Goal: Information Seeking & Learning: Learn about a topic

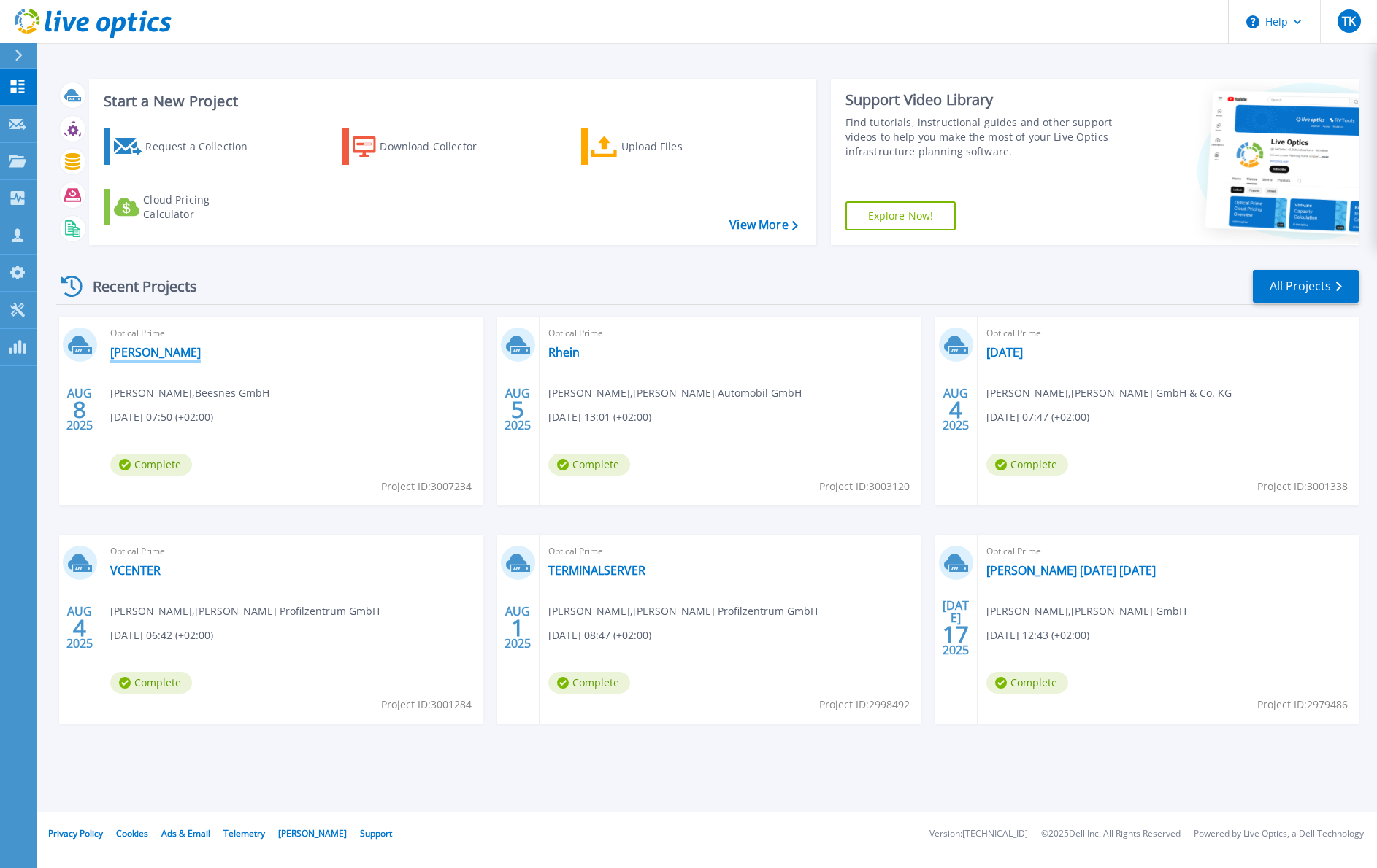
click at [143, 349] on link "Gueldner" at bounding box center [155, 352] width 91 height 15
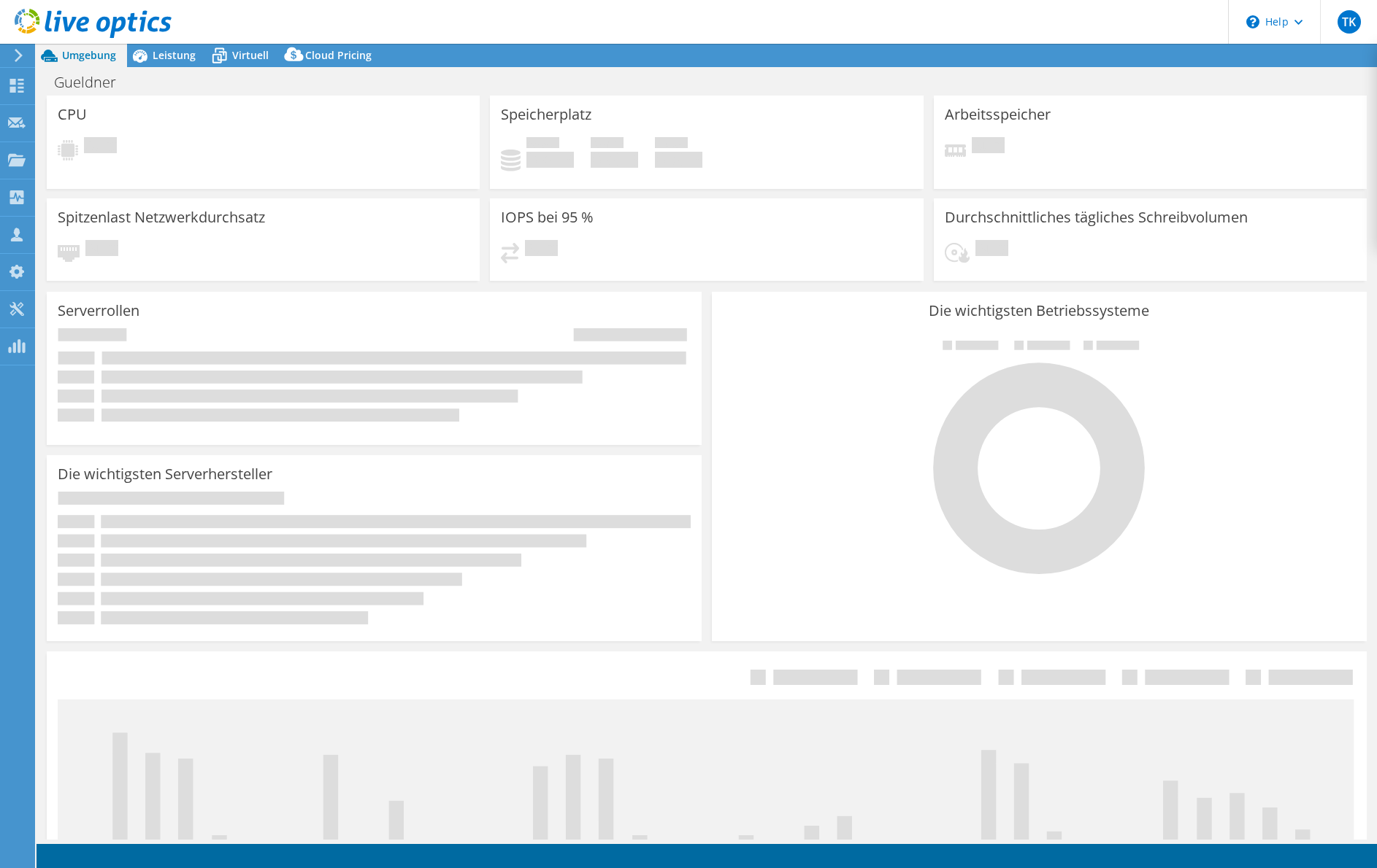
select select "USD"
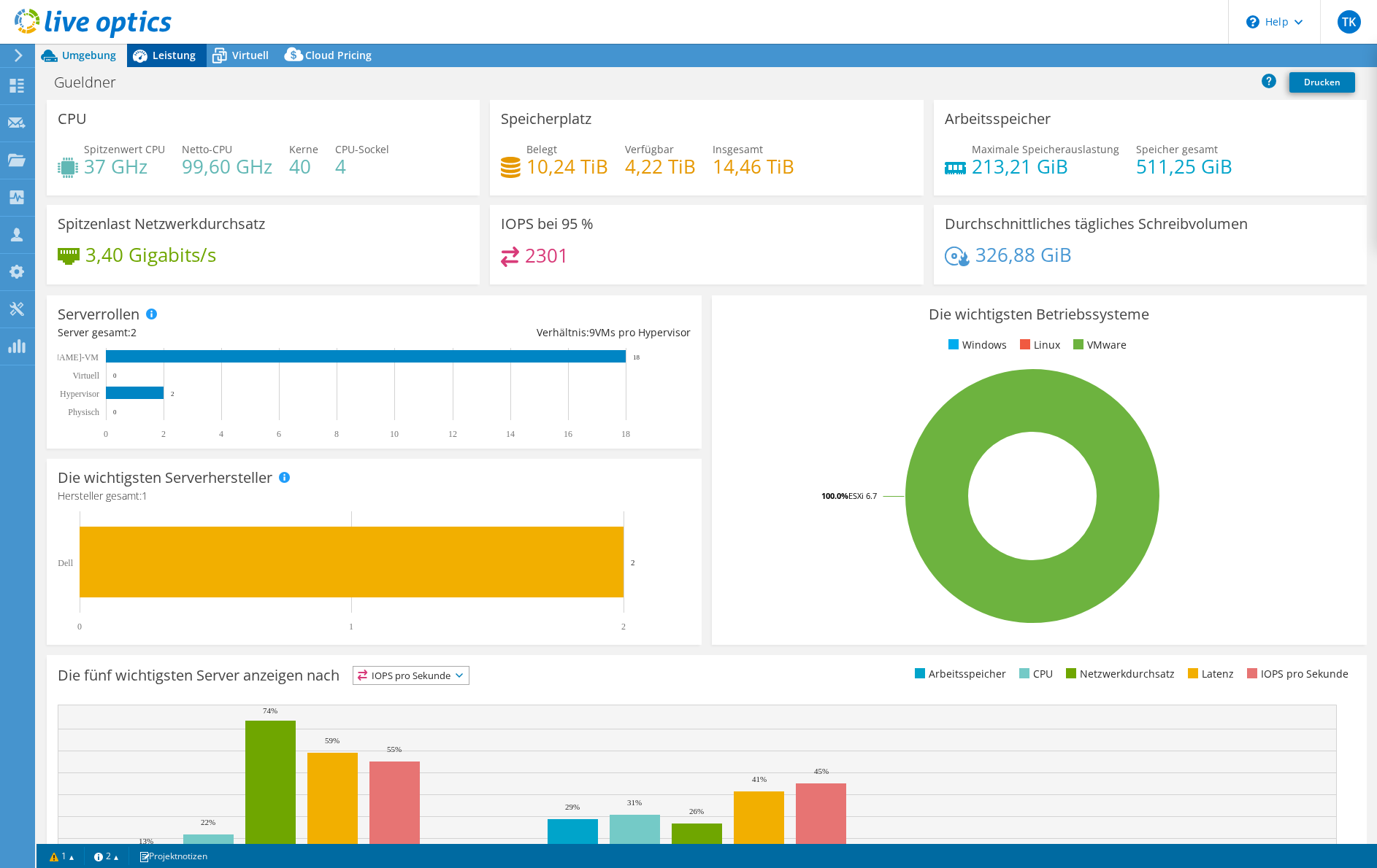
click at [175, 53] on span "Leistung" at bounding box center [174, 55] width 43 height 14
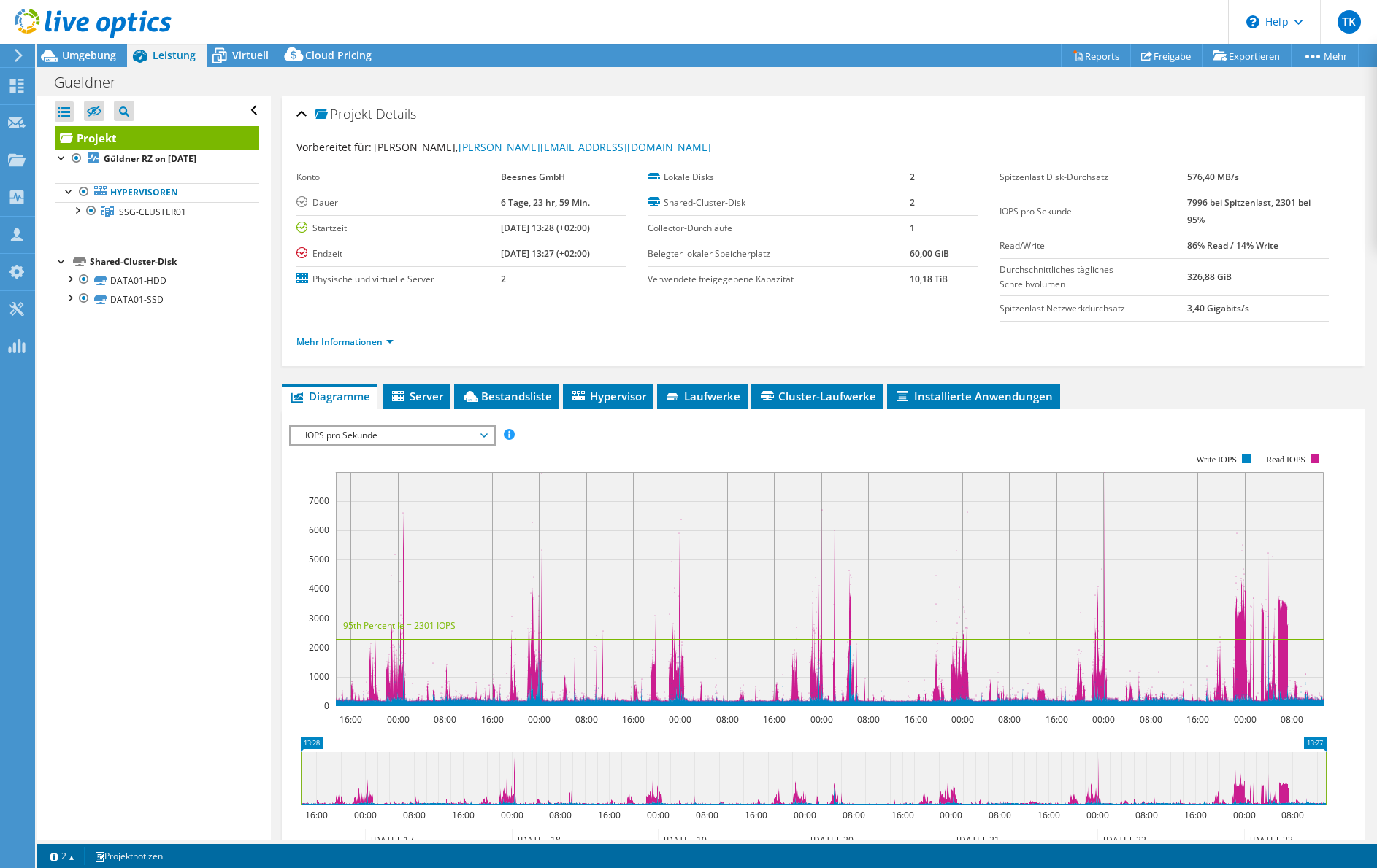
click at [481, 434] on span "IOPS pro Sekunde" at bounding box center [391, 436] width 188 height 18
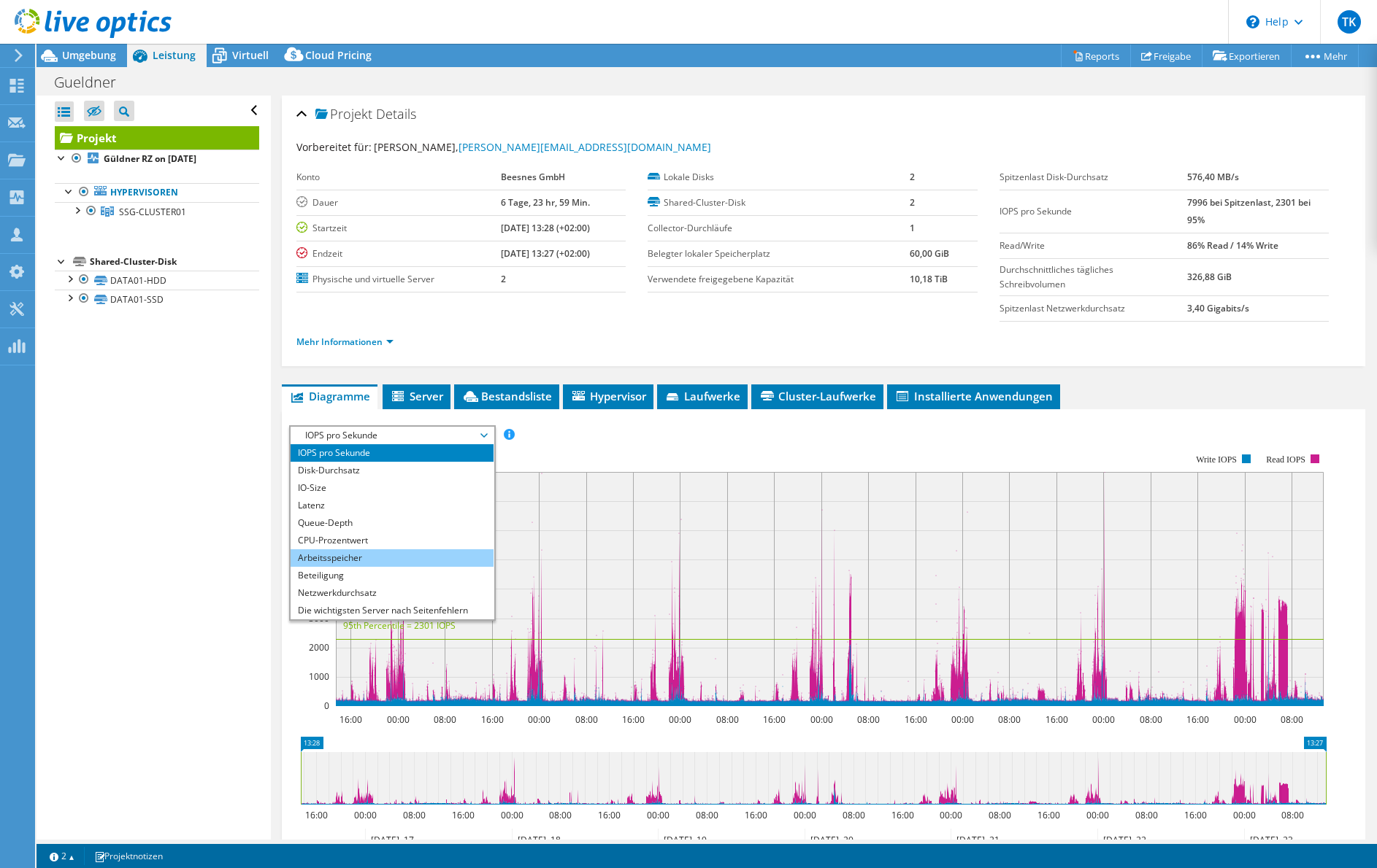
click at [320, 552] on li "Arbeitsspeicher" at bounding box center [391, 558] width 202 height 18
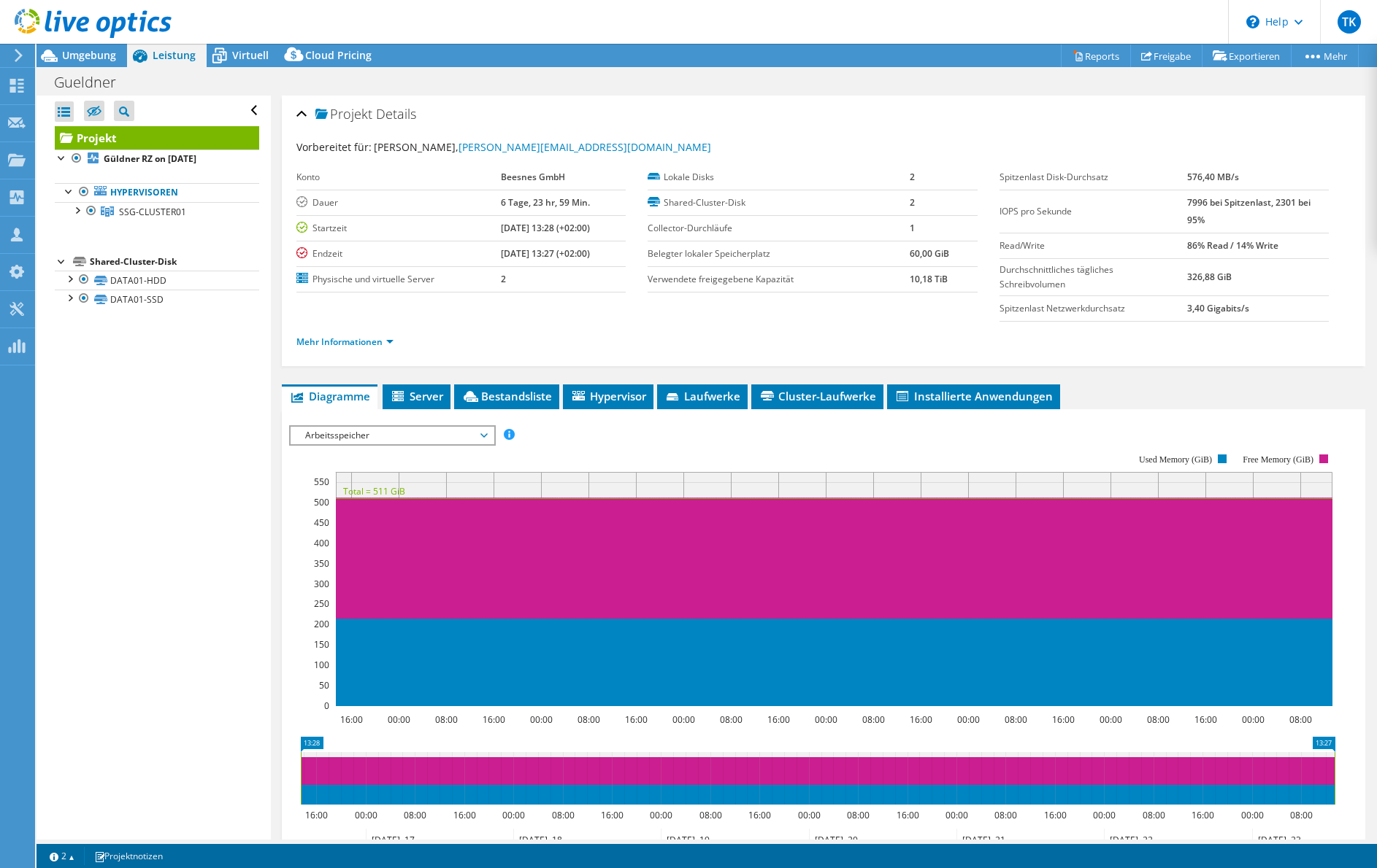
click at [484, 432] on span "Arbeitsspeicher" at bounding box center [391, 436] width 188 height 18
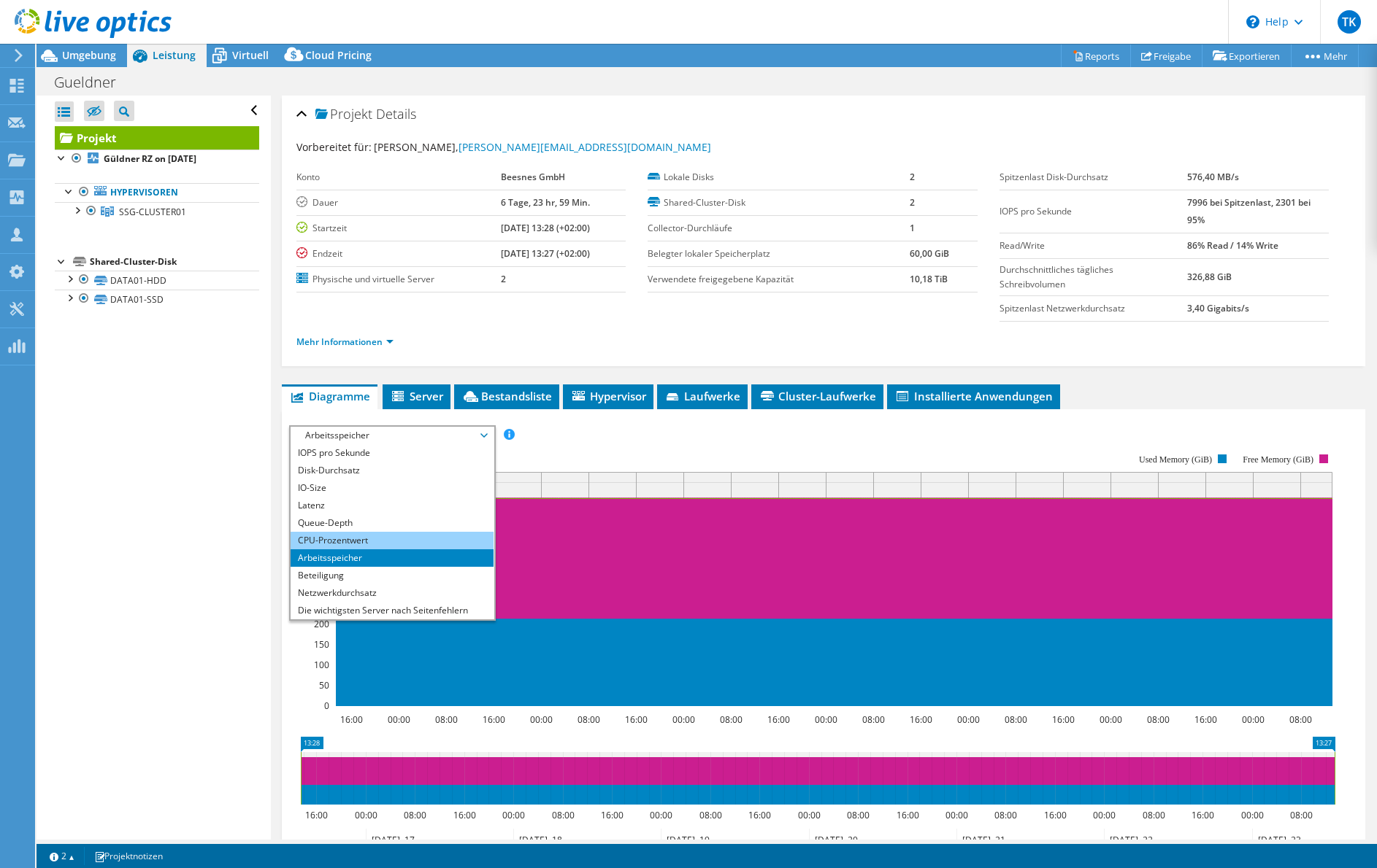
click at [324, 538] on li "CPU-Prozentwert" at bounding box center [391, 541] width 202 height 18
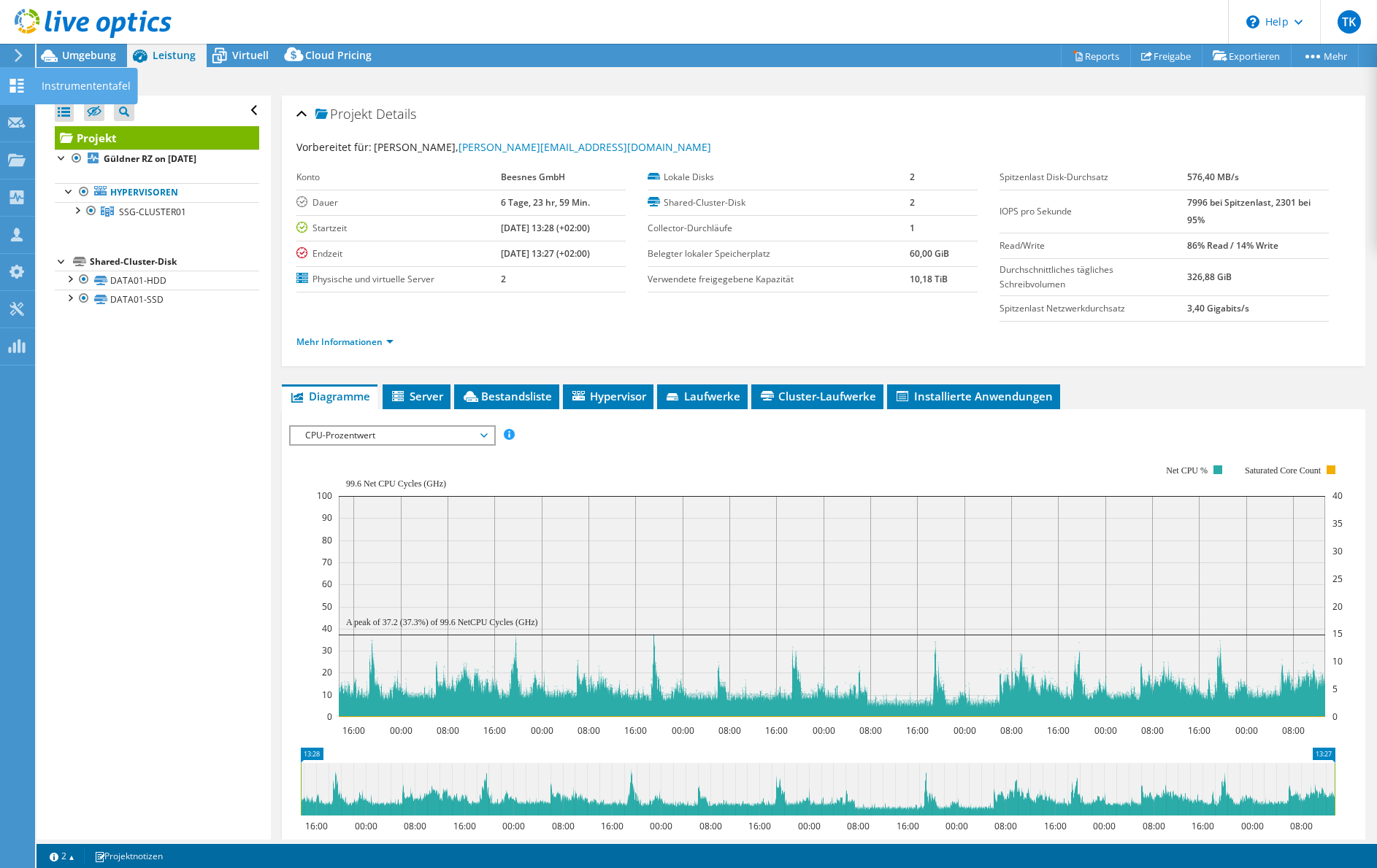
click at [21, 85] on icon at bounding box center [17, 86] width 18 height 14
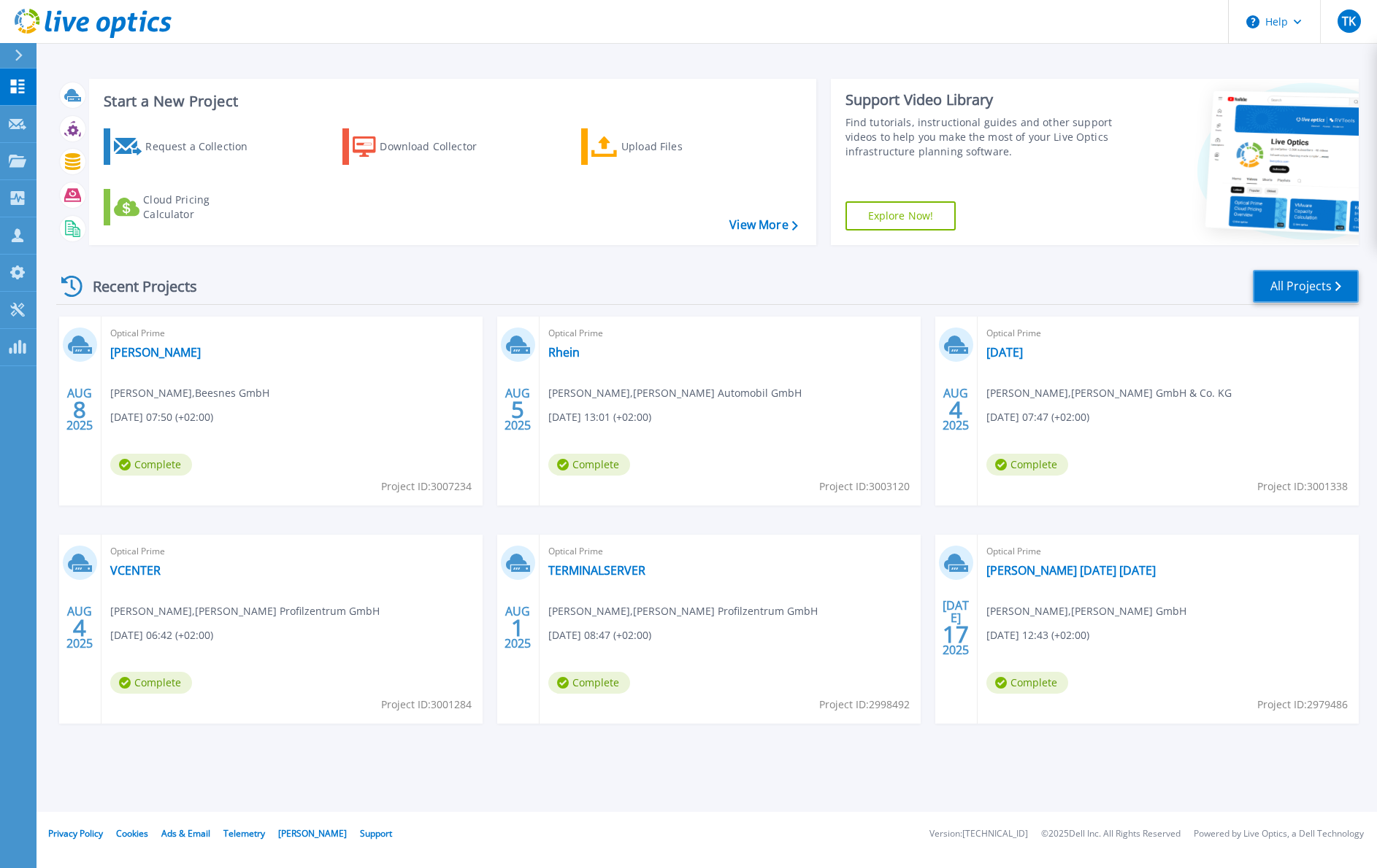
click at [1306, 277] on link "All Projects" at bounding box center [1305, 286] width 106 height 33
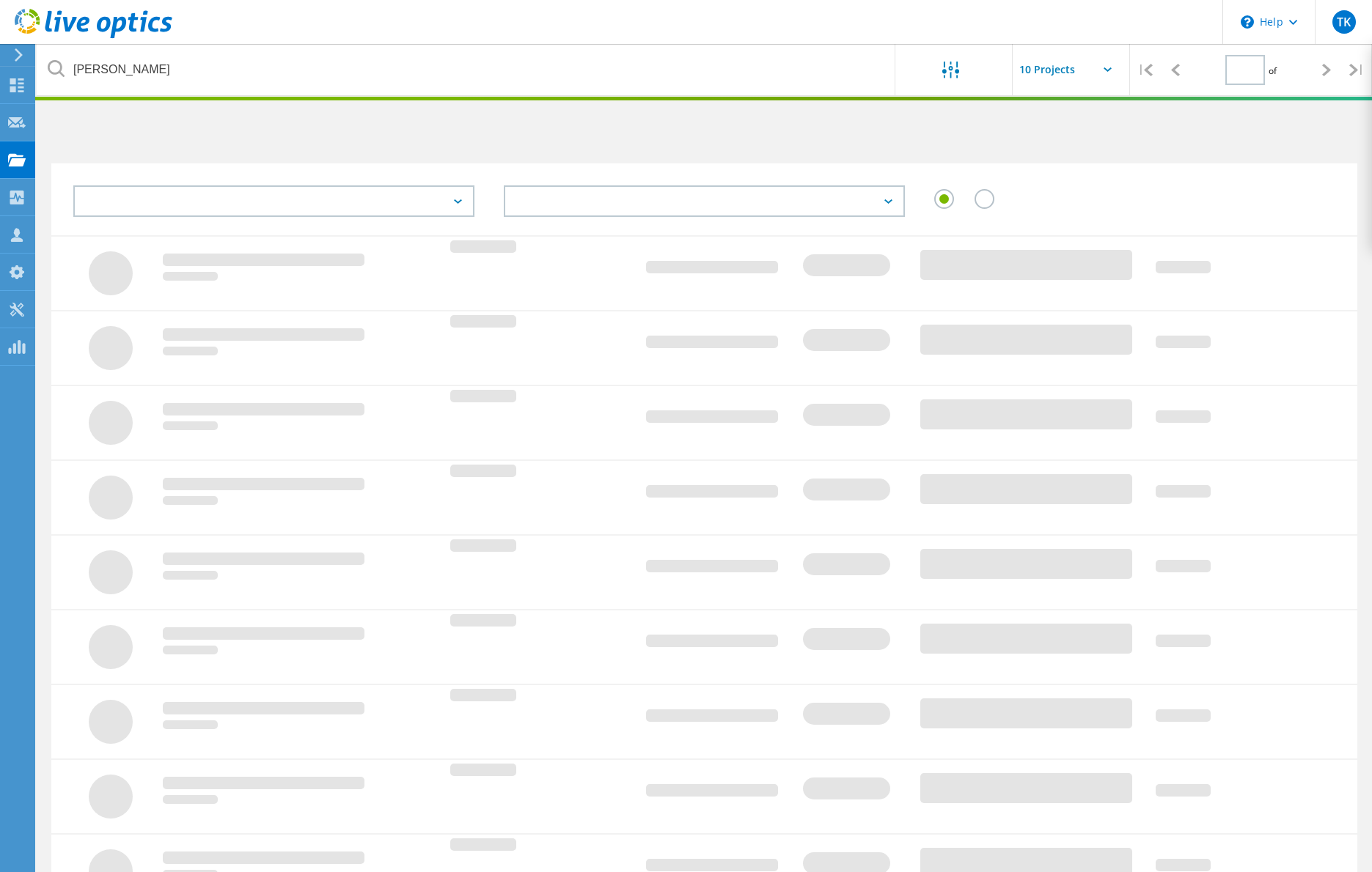
type input "1"
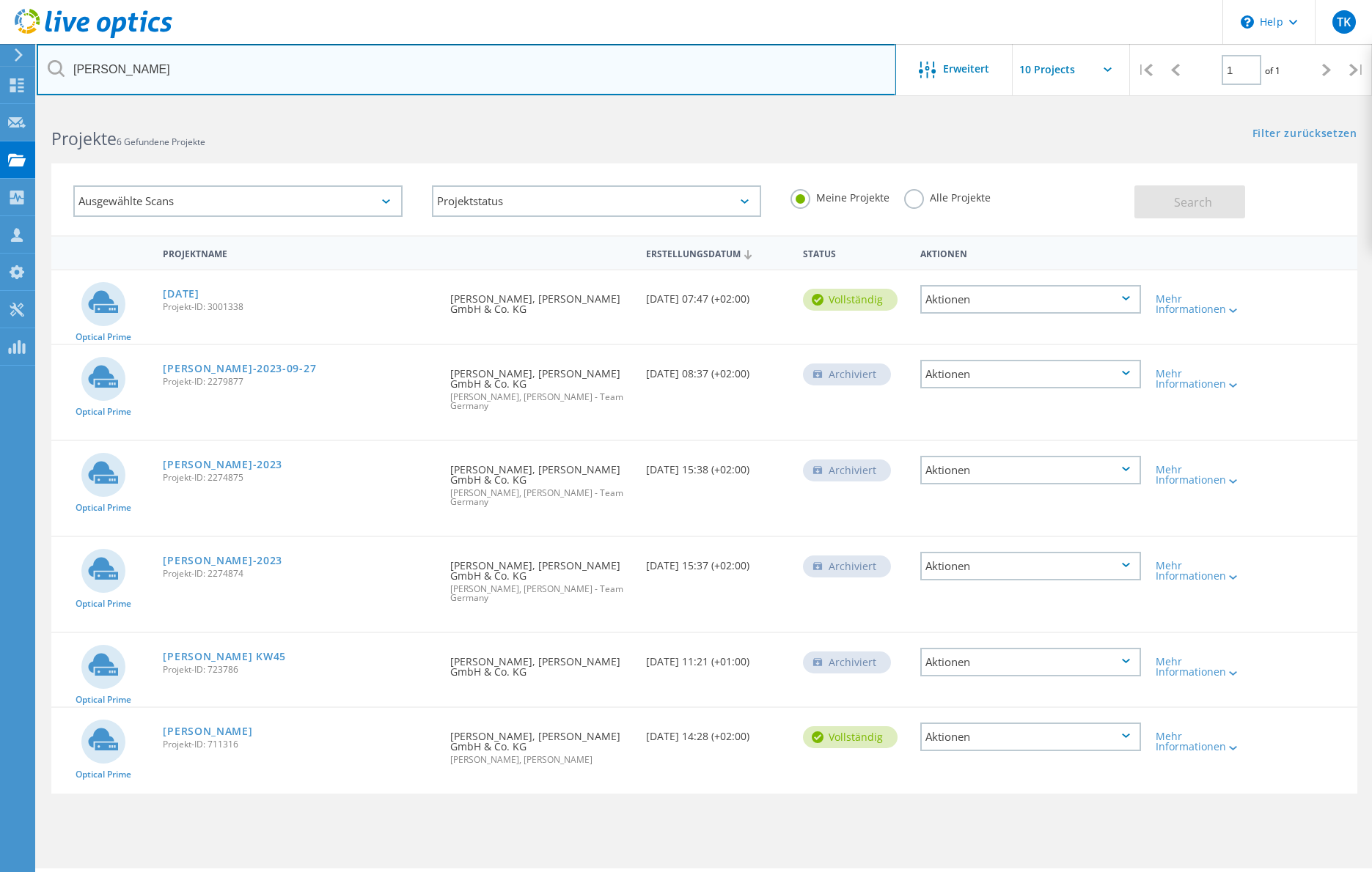
click at [166, 72] on input "marbach" at bounding box center [467, 70] width 860 height 52
drag, startPoint x: 94, startPoint y: 69, endPoint x: 39, endPoint y: 70, distance: 55.0
click at [39, 70] on input "marbach" at bounding box center [467, 70] width 860 height 52
type input "vms"
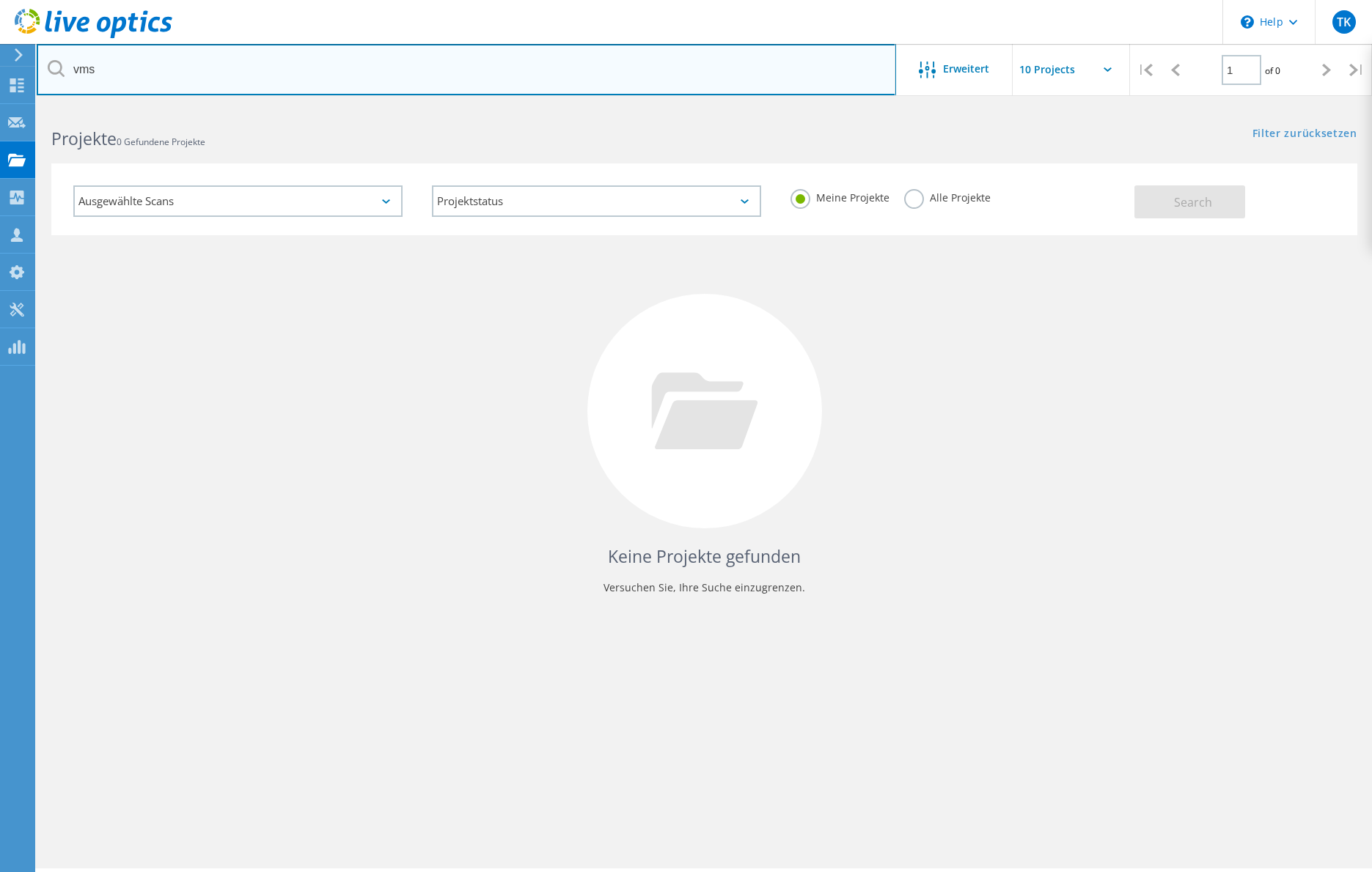
click at [122, 74] on input "vms" at bounding box center [467, 70] width 860 height 52
drag, startPoint x: 110, startPoint y: 68, endPoint x: 74, endPoint y: 68, distance: 36.0
click at [74, 68] on input "vms" at bounding box center [467, 70] width 860 height 52
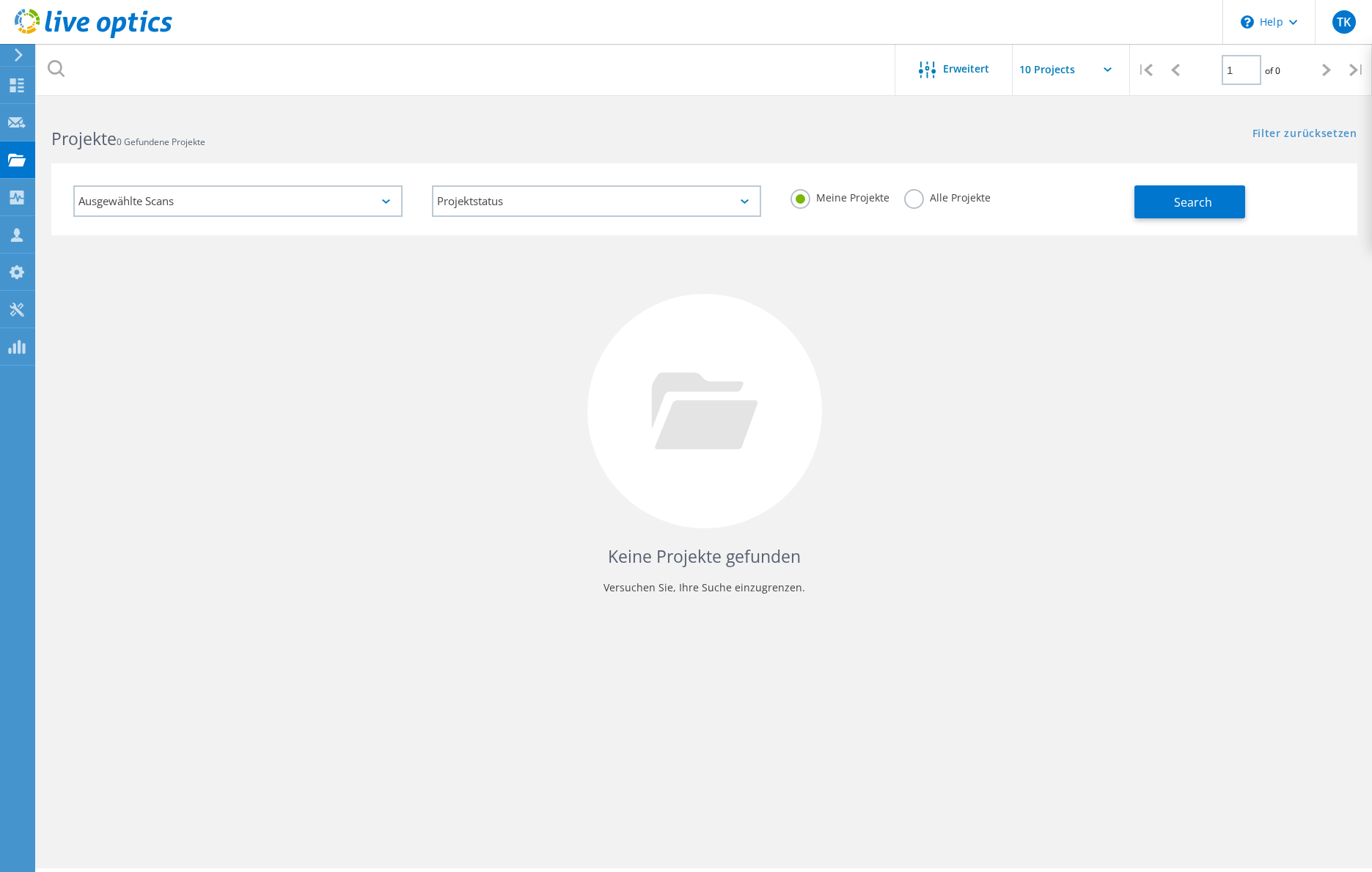
drag, startPoint x: 281, startPoint y: 508, endPoint x: 509, endPoint y: 347, distance: 279.1
click at [284, 508] on div "Keine Projekte gefunden Versuchen Sie, Ihre Suche einzugrenzen." at bounding box center [704, 425] width 1306 height 379
click at [913, 197] on label "Alle Projekte" at bounding box center [947, 196] width 87 height 14
click at [0, 0] on input "Alle Projekte" at bounding box center [0, 0] width 0 height 0
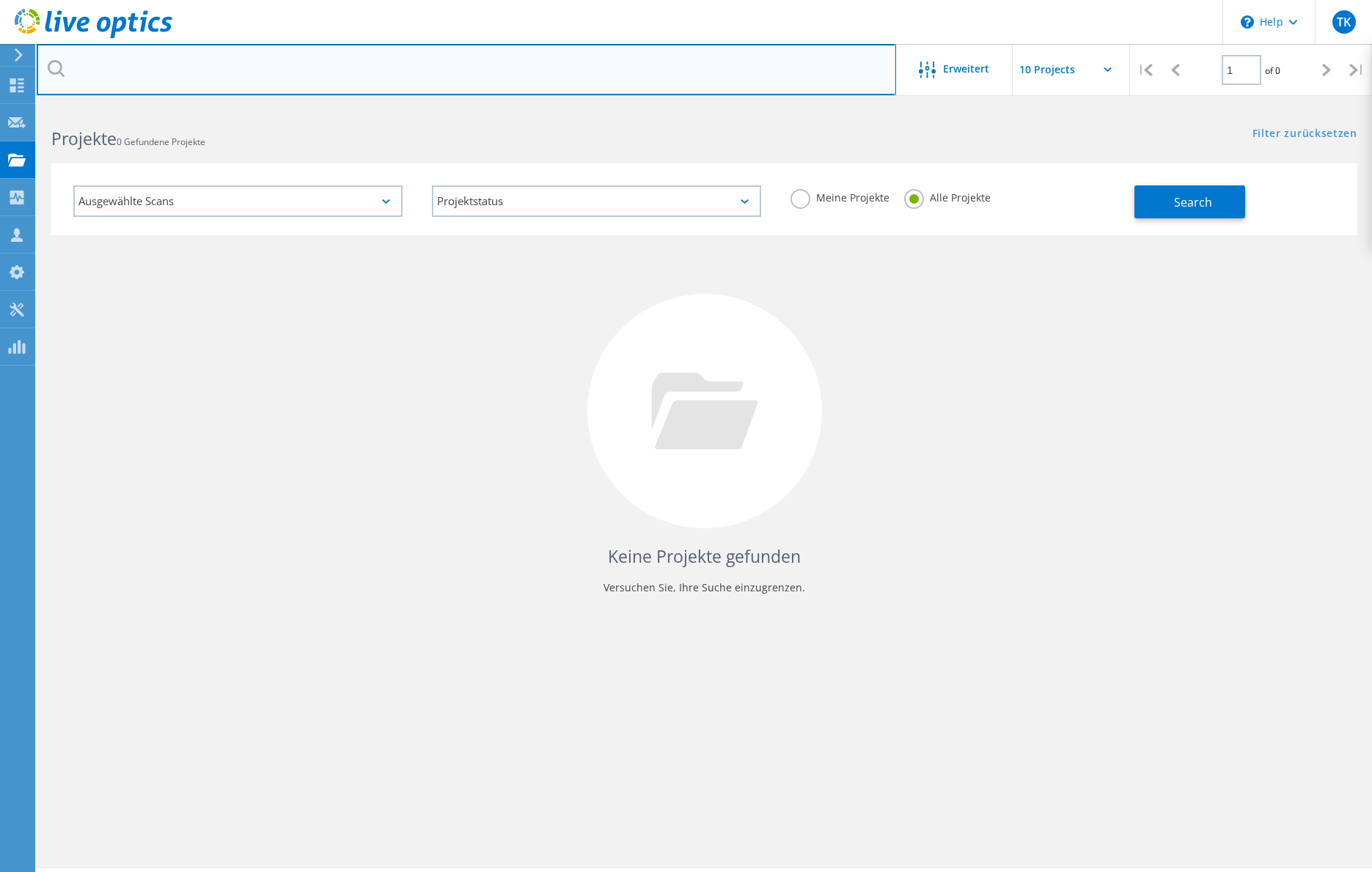
click at [127, 74] on input "text" at bounding box center [467, 70] width 860 height 52
type input "vms"
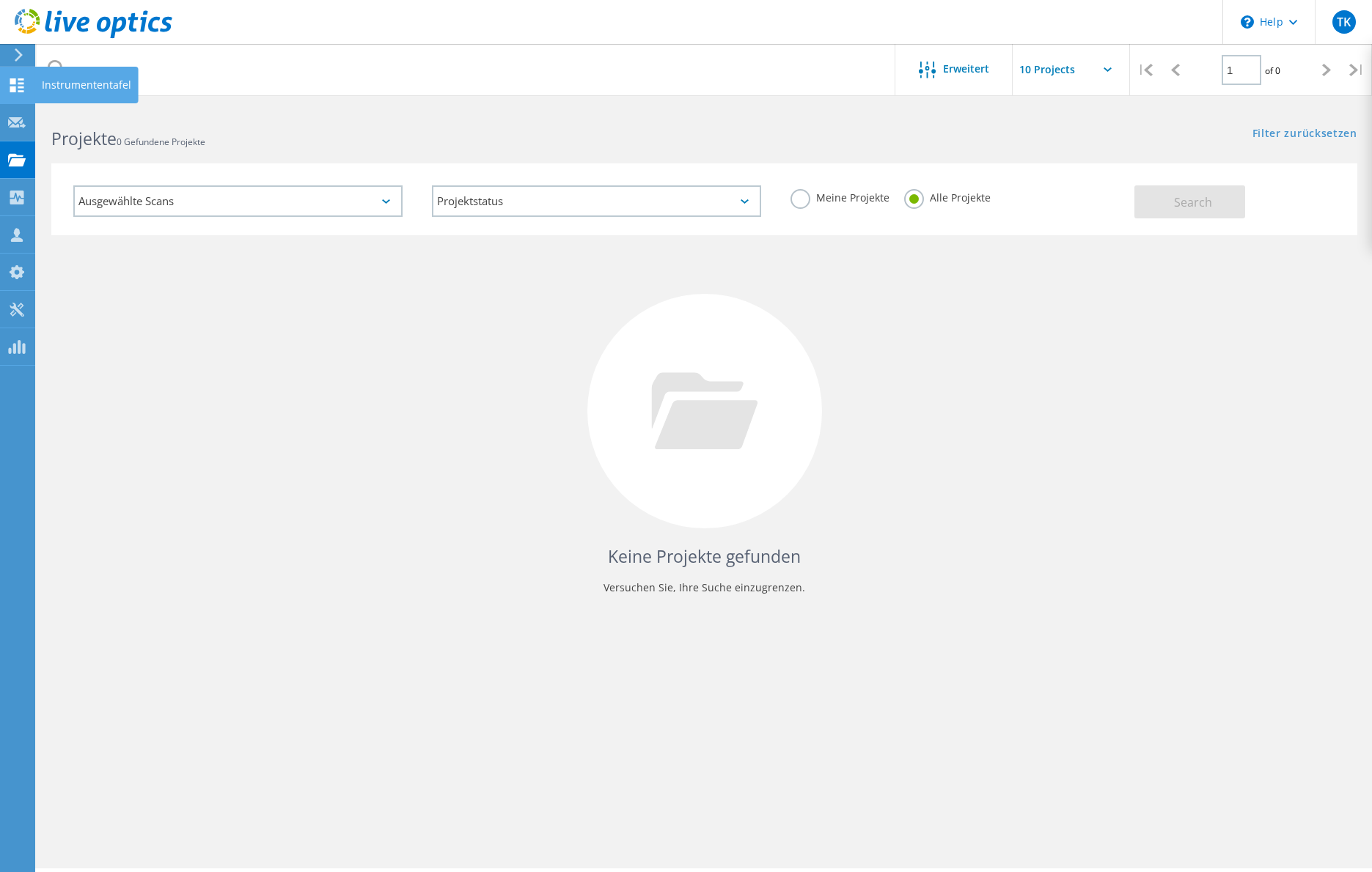
click at [16, 87] on icon at bounding box center [17, 85] width 18 height 14
